Goal: Find contact information: Find contact information

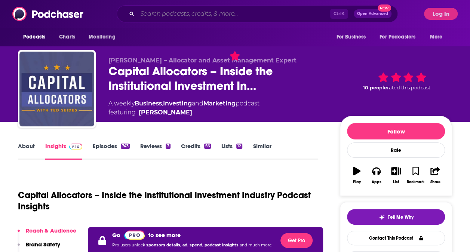
click at [195, 13] on input "Search podcasts, credits, & more..." at bounding box center [233, 14] width 193 height 12
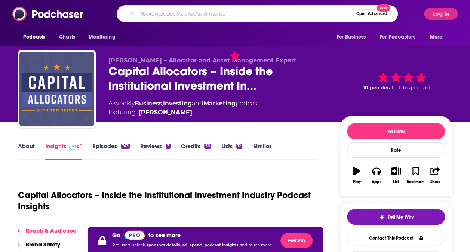
paste input "Women Rule"
type input "Women Rule"
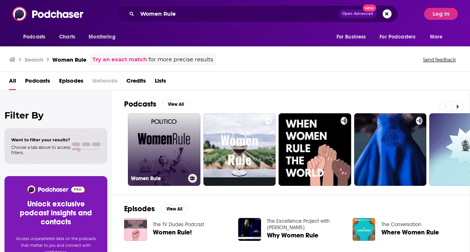
click at [185, 135] on link "Women Rule" at bounding box center [164, 149] width 73 height 73
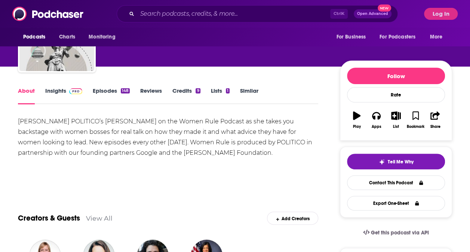
scroll to position [58, 0]
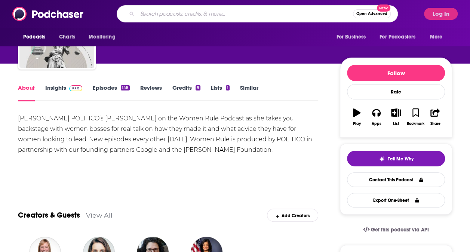
click at [186, 16] on input "Search podcasts, credits, & more..." at bounding box center [245, 14] width 216 height 12
paste input "The Amendment"
type input "The Amendment"
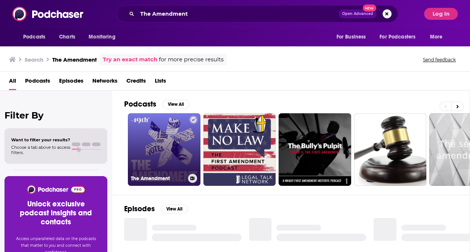
click at [160, 137] on link "The Amendment" at bounding box center [164, 149] width 73 height 73
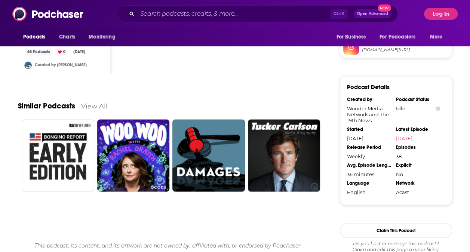
scroll to position [625, 0]
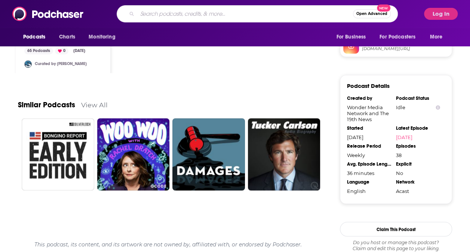
click at [175, 18] on input "Search podcasts, credits, & more..." at bounding box center [245, 14] width 216 height 12
paste input "Pod Save America"
type input "Pod Save America"
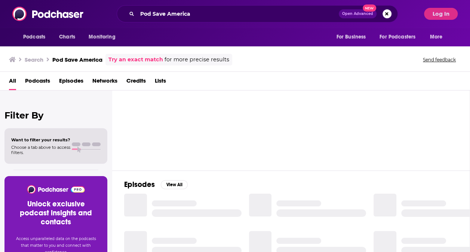
scroll to position [24, 0]
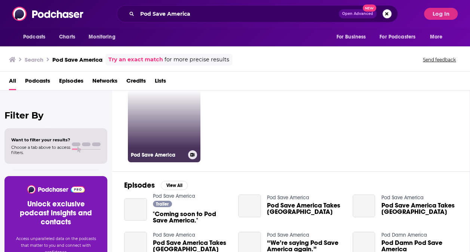
click at [199, 125] on link "Pod Save America" at bounding box center [164, 126] width 73 height 73
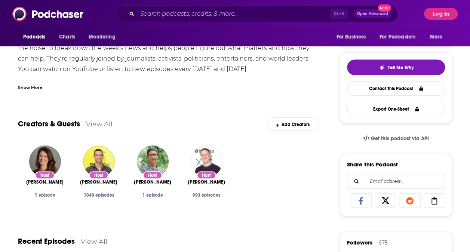
scroll to position [148, 0]
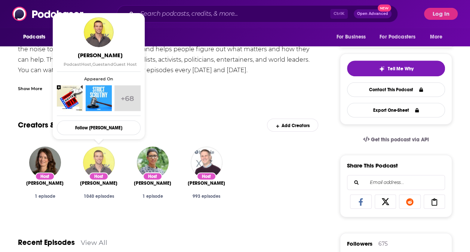
click at [111, 158] on img "Jon Favreau" at bounding box center [99, 163] width 32 height 32
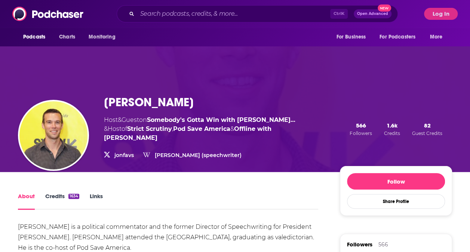
click at [91, 193] on link "Links" at bounding box center [96, 201] width 13 height 17
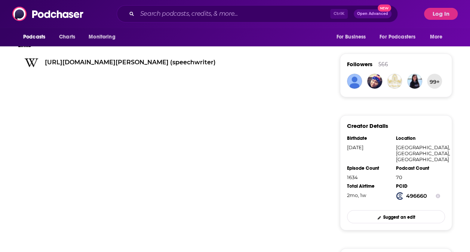
scroll to position [309, 0]
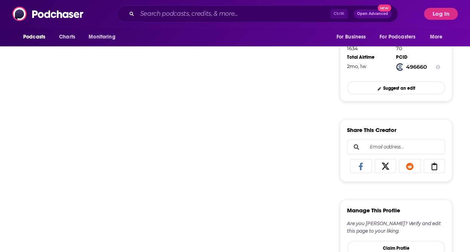
click at [387, 140] on input "Email address..." at bounding box center [395, 147] width 85 height 14
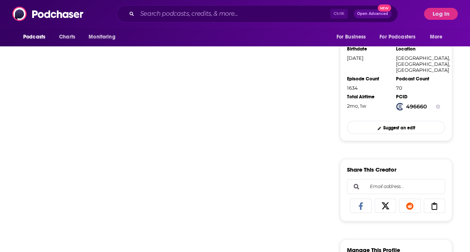
scroll to position [246, 0]
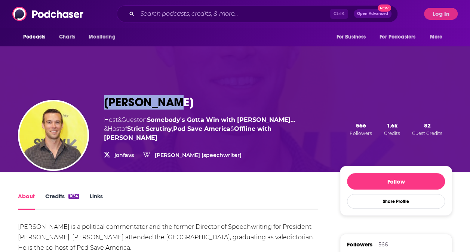
drag, startPoint x: 181, startPoint y: 103, endPoint x: 103, endPoint y: 102, distance: 77.4
click at [103, 102] on div "[PERSON_NAME] Host & Guest on Somebody's Gotta Win with Tar… & Host of [PERSON_…" at bounding box center [235, 129] width 434 height 86
copy h1 "[PERSON_NAME]"
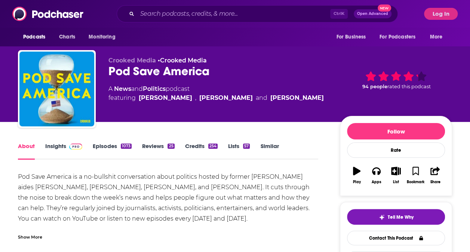
scroll to position [3, 0]
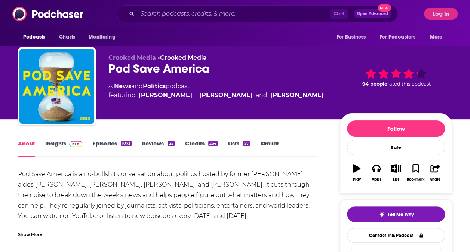
click at [113, 143] on link "Episodes 1073" at bounding box center [112, 148] width 39 height 17
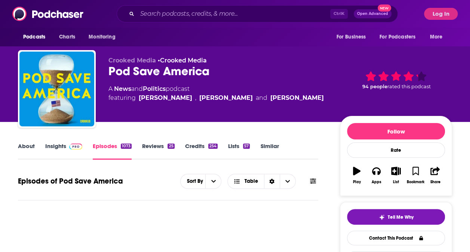
click at [58, 147] on link "Insights" at bounding box center [63, 151] width 37 height 17
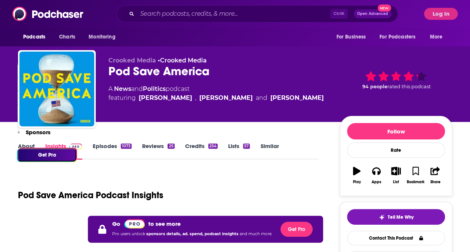
scroll to position [227, 0]
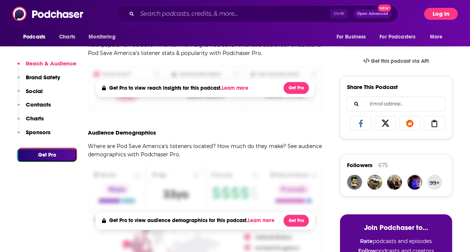
click at [436, 19] on button "Log In" at bounding box center [441, 14] width 34 height 12
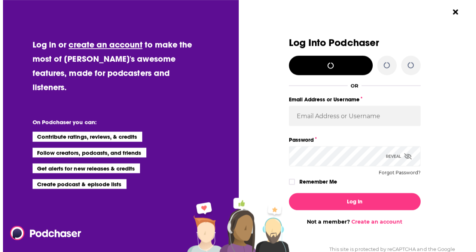
scroll to position [0, 0]
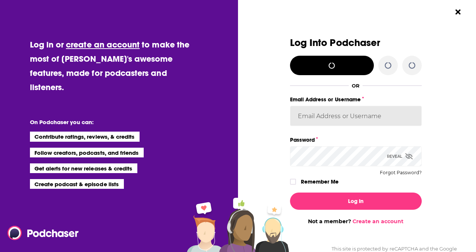
type input "tessvanden"
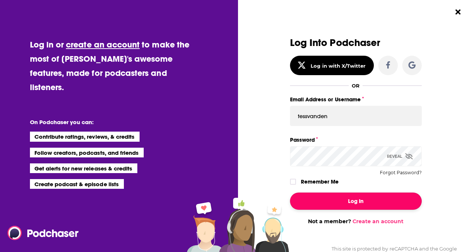
click at [360, 197] on button "Log In" at bounding box center [356, 201] width 132 height 17
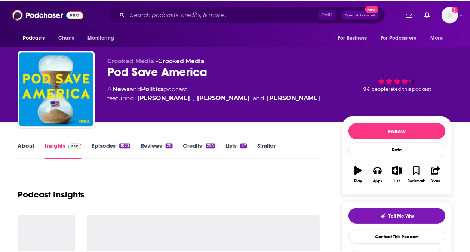
scroll to position [227, 0]
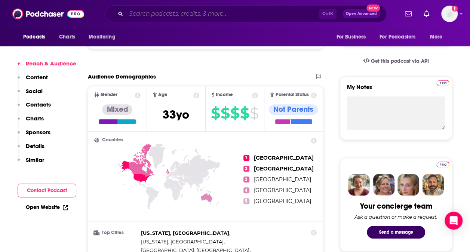
click at [189, 12] on input "Search podcasts, credits, & more..." at bounding box center [222, 14] width 193 height 12
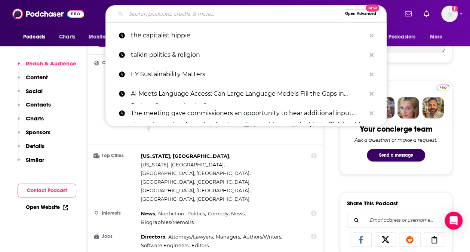
scroll to position [306, 0]
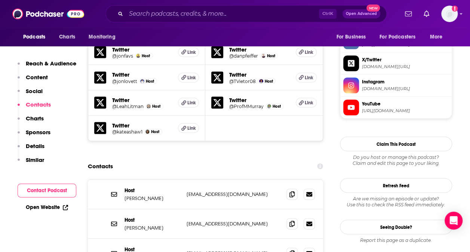
scroll to position [721, 0]
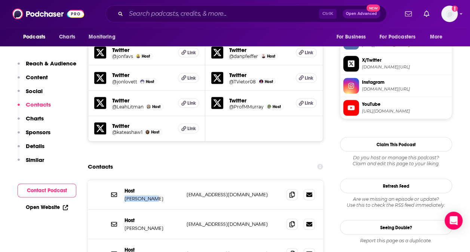
drag, startPoint x: 157, startPoint y: 161, endPoint x: 124, endPoint y: 159, distance: 33.0
click at [125, 196] on p "[PERSON_NAME]" at bounding box center [153, 199] width 56 height 6
copy p "[PERSON_NAME]"
click at [295, 189] on span at bounding box center [292, 194] width 11 height 11
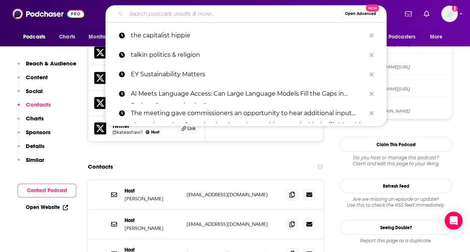
click at [172, 14] on input "Search podcasts, credits, & more..." at bounding box center [234, 14] width 216 height 12
paste input "The Dispatch Podcast"
type input "The Dispatch Podcast"
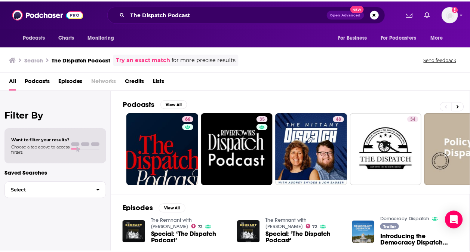
scroll to position [18, 0]
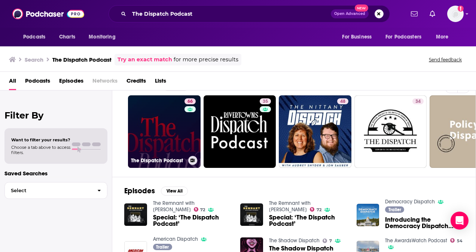
click at [189, 128] on div "66" at bounding box center [190, 127] width 13 height 58
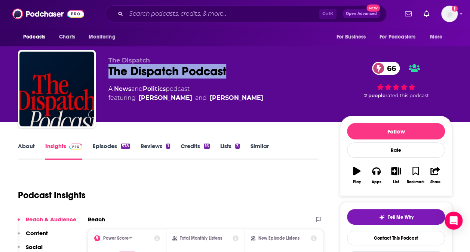
drag, startPoint x: 246, startPoint y: 62, endPoint x: 230, endPoint y: 80, distance: 24.9
click at [230, 80] on div "The Dispatch The Dispatch Podcast 66 A News and Politics podcast featuring [PER…" at bounding box center [218, 87] width 220 height 60
copy div "The Dispatch Podcast"
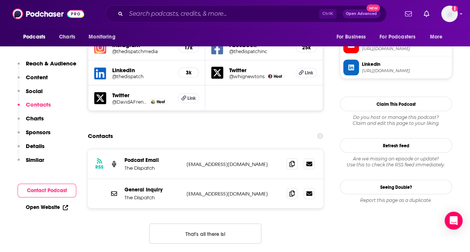
scroll to position [712, 0]
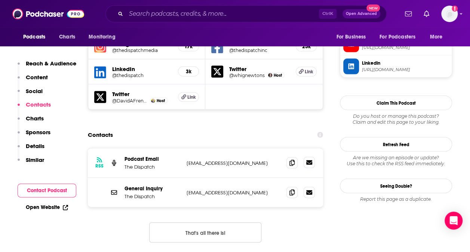
click at [308, 160] on icon at bounding box center [309, 162] width 6 height 4
click at [295, 157] on span at bounding box center [292, 162] width 11 height 11
click at [182, 16] on input "Search podcasts, credits, & more..." at bounding box center [222, 14] width 193 height 12
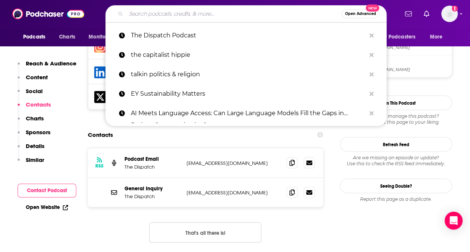
paste input "Skimm This"
type input "Skimm This"
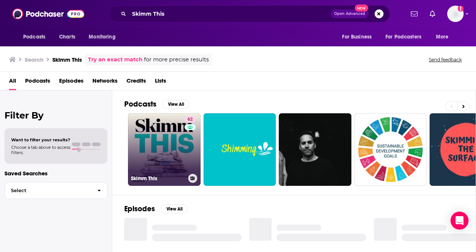
click at [175, 138] on link "62 Skimm This" at bounding box center [164, 149] width 73 height 73
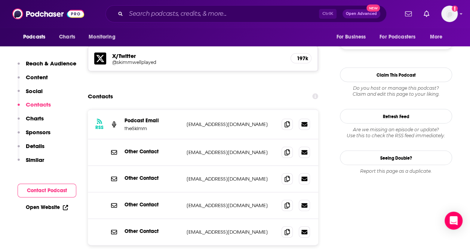
scroll to position [652, 0]
click at [287, 118] on span at bounding box center [287, 123] width 11 height 11
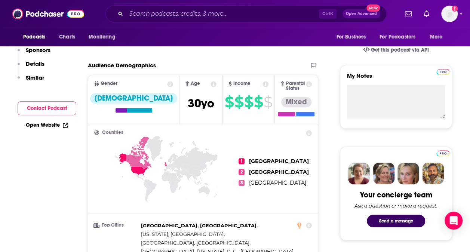
scroll to position [0, 0]
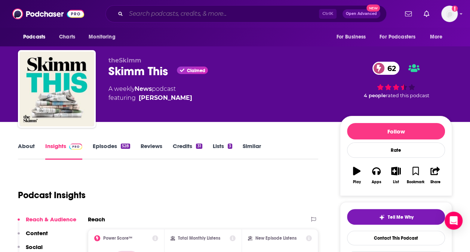
click at [204, 13] on input "Search podcasts, credits, & more..." at bounding box center [222, 14] width 193 height 12
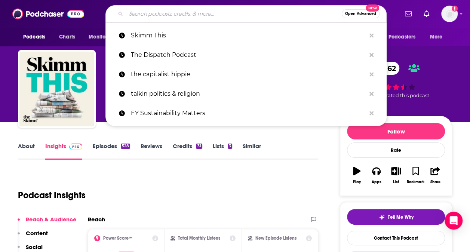
paste input "Pantsuit Politics"
type input "Pantsuit Politics"
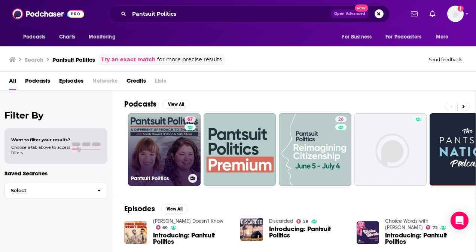
click at [177, 154] on link "67 Pantsuit Politics" at bounding box center [164, 149] width 73 height 73
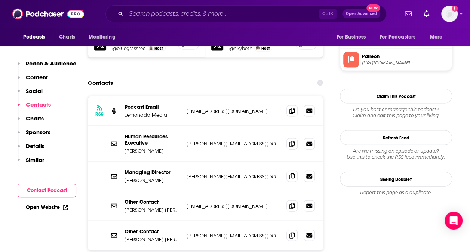
scroll to position [740, 0]
click at [293, 141] on icon at bounding box center [292, 144] width 5 height 6
click at [294, 108] on icon at bounding box center [292, 111] width 5 height 6
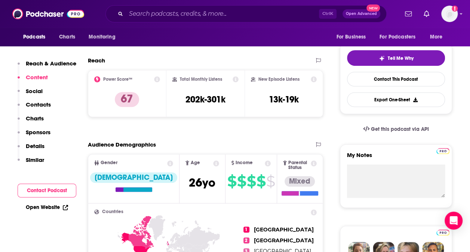
scroll to position [0, 0]
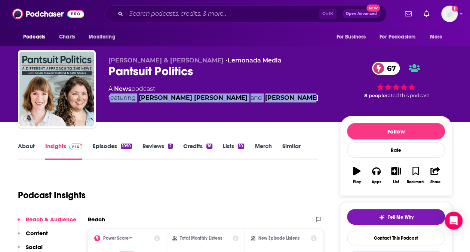
drag, startPoint x: 103, startPoint y: 100, endPoint x: 269, endPoint y: 98, distance: 165.3
click at [269, 98] on div "[PERSON_NAME] & [PERSON_NAME] • Lemonada Media Pantsuit Politics 67 A News podc…" at bounding box center [235, 90] width 434 height 81
copy span "featuring [PERSON_NAME] [PERSON_NAME] and [PERSON_NAME]"
